Goal: Information Seeking & Learning: Learn about a topic

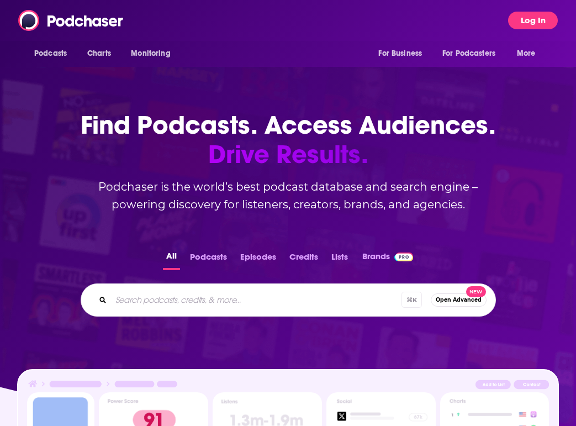
click at [533, 15] on button "Log In" at bounding box center [533, 21] width 50 height 18
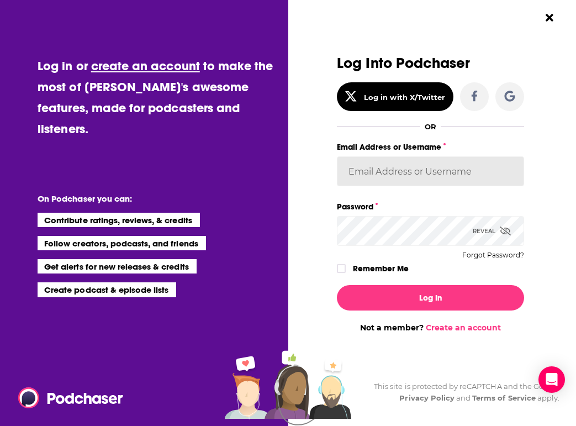
type input "hlrobbins"
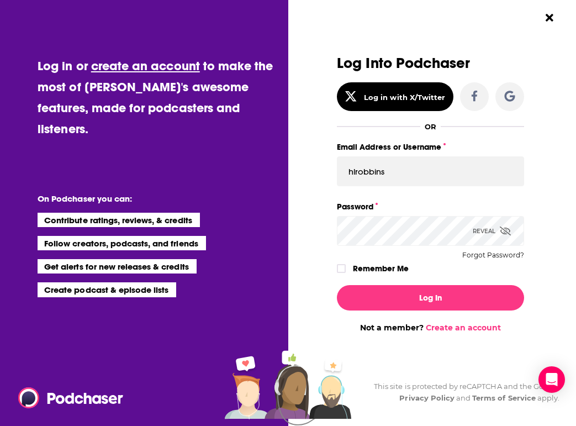
click at [430, 297] on button "Log In" at bounding box center [430, 297] width 187 height 25
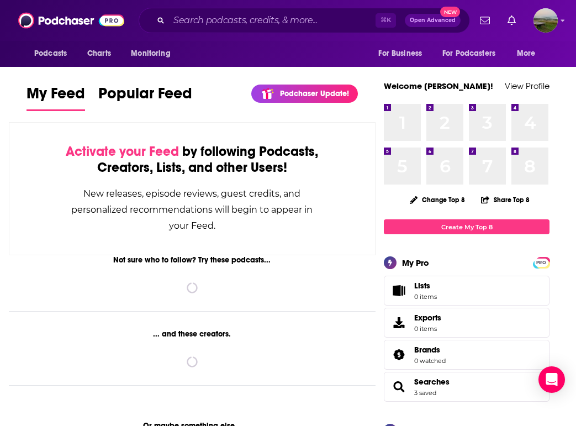
scroll to position [1733, 0]
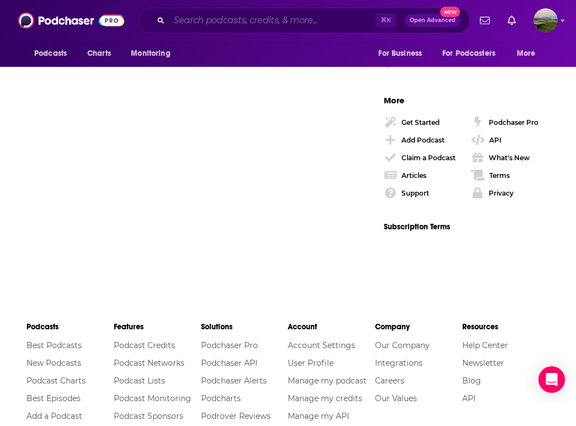
click at [262, 21] on input "Search podcasts, credits, & more..." at bounding box center [272, 21] width 207 height 18
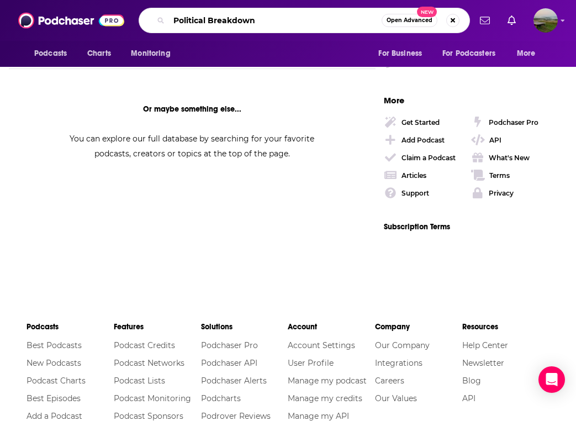
type input "Political Breakdown"
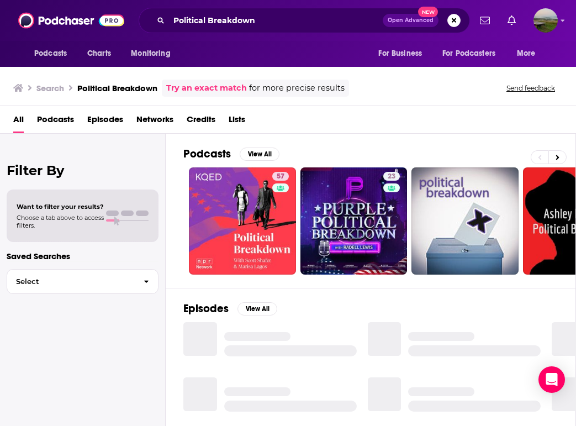
click at [59, 120] on span "Podcasts" at bounding box center [55, 122] width 37 height 23
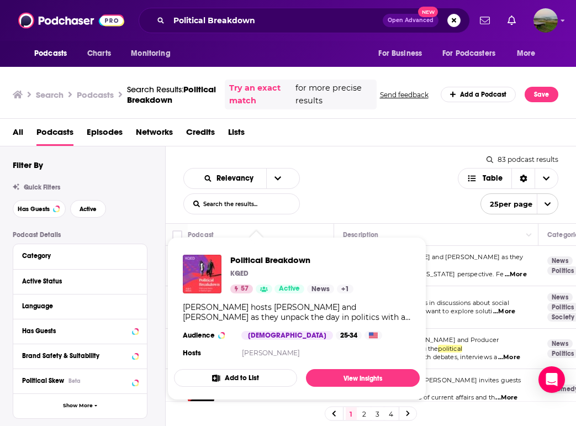
scroll to position [0, 1]
click at [246, 265] on span "Political Breakdown" at bounding box center [291, 260] width 123 height 10
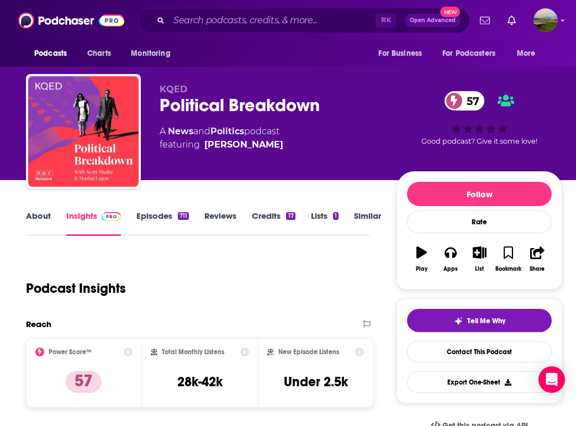
scroll to position [0, 1]
